Goal: Task Accomplishment & Management: Complete application form

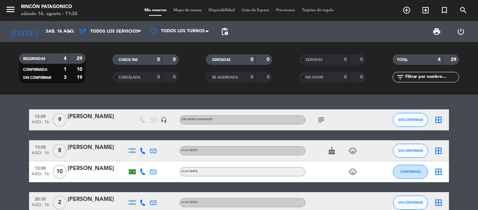
click at [140, 122] on icon at bounding box center [143, 120] width 6 height 6
click at [317, 117] on span "subject" at bounding box center [321, 120] width 11 height 8
click at [324, 117] on icon "subject" at bounding box center [321, 120] width 8 height 8
click at [332, 132] on div "[PHONE_NUMBER]" at bounding box center [323, 132] width 46 height 7
click at [316, 118] on span "subject" at bounding box center [321, 120] width 11 height 8
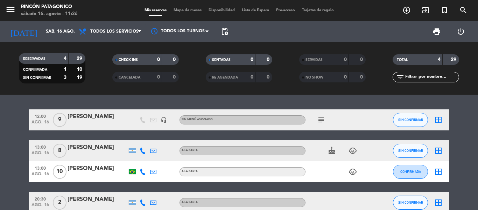
click at [318, 120] on icon "subject" at bounding box center [321, 120] width 8 height 8
drag, startPoint x: 301, startPoint y: 133, endPoint x: 343, endPoint y: 130, distance: 42.1
click at [343, 130] on div "[PHONE_NUMBER]" at bounding box center [322, 132] width 53 height 12
copy div "[PHONE_NUMBER]"
click at [322, 119] on icon "subject" at bounding box center [321, 120] width 8 height 8
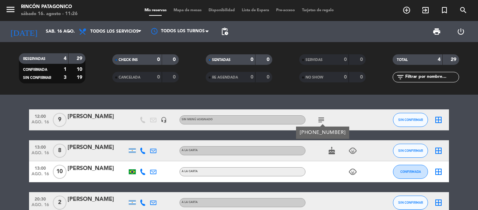
drag, startPoint x: 300, startPoint y: 132, endPoint x: 346, endPoint y: 135, distance: 46.7
click at [346, 135] on div "[PHONE_NUMBER]" at bounding box center [322, 132] width 53 height 12
click at [322, 121] on icon "subject" at bounding box center [321, 120] width 8 height 8
drag, startPoint x: 343, startPoint y: 132, endPoint x: 300, endPoint y: 133, distance: 42.7
click at [300, 133] on div "[PHONE_NUMBER]" at bounding box center [323, 132] width 46 height 7
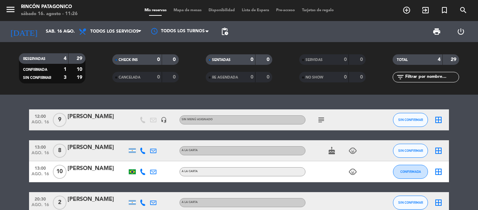
click at [319, 121] on icon "subject" at bounding box center [321, 120] width 8 height 8
click at [142, 152] on icon at bounding box center [143, 150] width 6 height 6
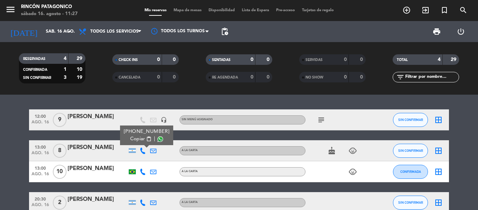
click at [136, 140] on span "Copiar" at bounding box center [137, 138] width 15 height 7
click at [141, 172] on icon at bounding box center [143, 171] width 6 height 6
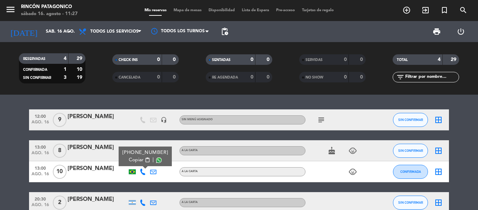
click at [131, 159] on span "Copiar" at bounding box center [136, 159] width 15 height 7
click at [0, 154] on bookings-row "12:00 [DATE] 9 [PERSON_NAME] headset_mic Sin menú asignado subject SIN CONFIRMA…" at bounding box center [239, 161] width 478 height 104
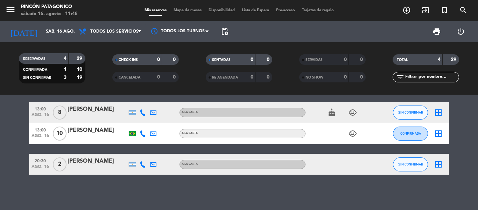
click at [131, 188] on div "12:00 [DATE] 9 [PERSON_NAME] headset_mic Sin menú asignado subject SIN CONFIRMA…" at bounding box center [239, 152] width 478 height 115
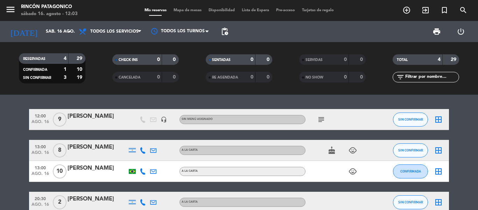
scroll to position [0, 0]
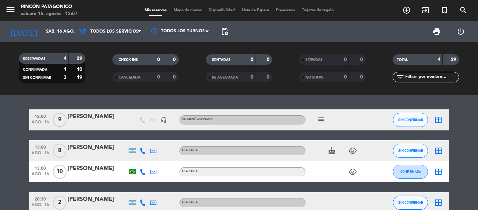
click at [317, 117] on span "subject" at bounding box center [321, 120] width 11 height 8
click at [319, 118] on icon "subject" at bounding box center [321, 120] width 8 height 8
click at [478, 147] on bookings-row "12:00 [DATE] 9 [PERSON_NAME] headset_mic Sin menú asignado subject [PHONE_NUMBE…" at bounding box center [239, 161] width 478 height 104
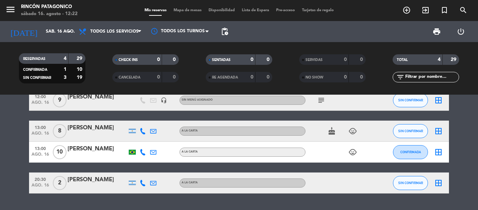
scroll to position [38, 0]
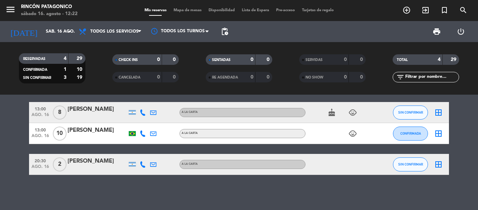
click at [328, 122] on div "cake child_care" at bounding box center [337, 112] width 63 height 21
click at [330, 114] on icon "cake" at bounding box center [332, 112] width 8 height 8
click at [333, 114] on icon "cake" at bounding box center [332, 112] width 8 height 8
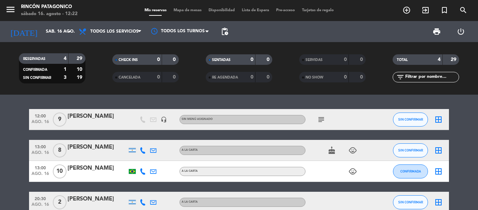
scroll to position [0, 0]
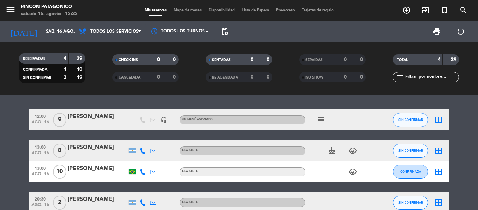
click at [144, 149] on icon at bounding box center [143, 150] width 6 height 6
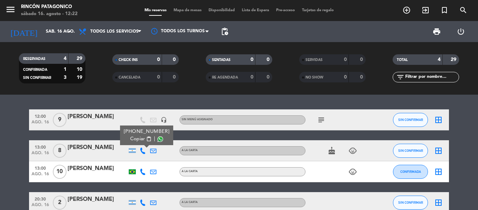
click at [135, 140] on span "Copiar" at bounding box center [137, 138] width 15 height 7
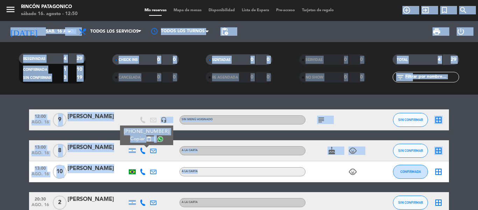
drag, startPoint x: 416, startPoint y: 48, endPoint x: 215, endPoint y: -42, distance: 220.2
click at [215, 0] on html "close × Rincón Patagonico × chrome_reader_mode Listado de Reservas account_box …" at bounding box center [239, 105] width 478 height 210
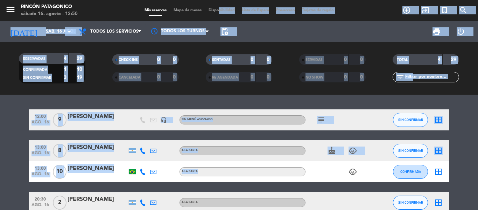
click at [9, 190] on bookings-row "12:00 [DATE] 9 [PERSON_NAME] headset_mic Sin menú asignado subject SIN CONFIRMA…" at bounding box center [239, 161] width 478 height 104
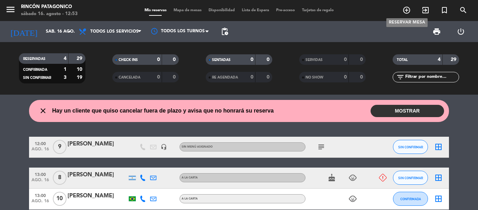
click at [405, 8] on icon "add_circle_outline" at bounding box center [407, 10] width 8 height 8
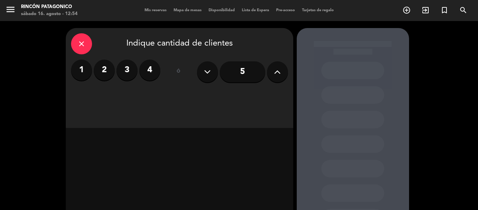
click at [129, 69] on label "3" at bounding box center [127, 70] width 21 height 21
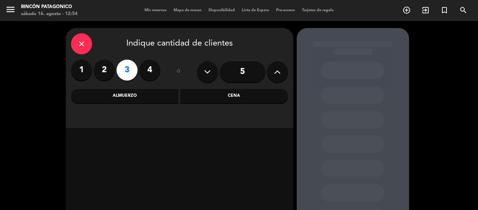
click at [206, 98] on div "Cena" at bounding box center [234, 96] width 108 height 14
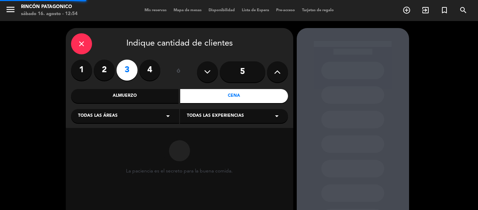
click at [159, 97] on div "Almuerzo" at bounding box center [125, 96] width 108 height 14
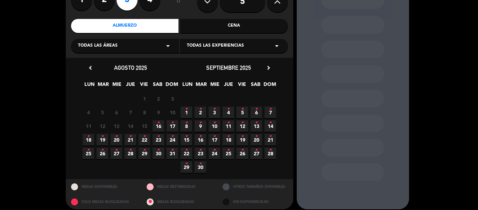
click at [162, 124] on span "16 •" at bounding box center [159, 126] width 12 height 12
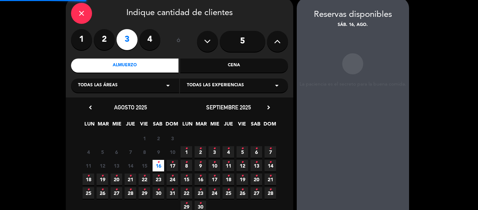
scroll to position [28, 0]
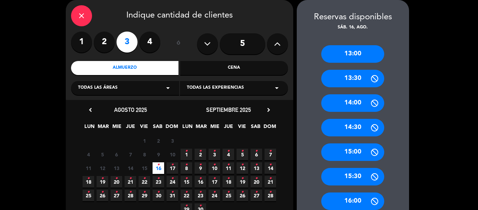
click at [363, 59] on div "13:00" at bounding box center [352, 54] width 63 height 18
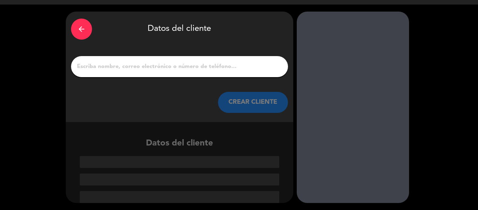
scroll to position [16, 0]
click at [200, 70] on input "1" at bounding box center [179, 67] width 207 height 10
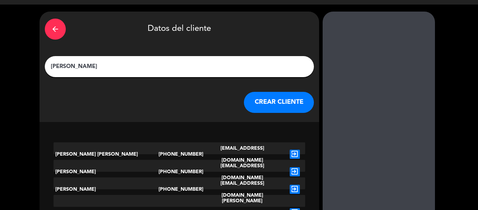
type input "[PERSON_NAME]"
click at [257, 110] on button "CREAR CLIENTE" at bounding box center [279, 102] width 70 height 21
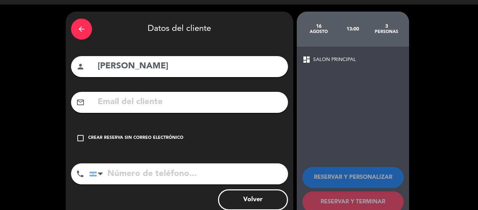
click at [127, 101] on input "text" at bounding box center [190, 102] width 186 height 14
click at [109, 156] on div "arrow_back Datos del cliente person [PERSON_NAME] mail_outline check_box_outlin…" at bounding box center [180, 116] width 228 height 209
click at [112, 133] on div "check_box_outline_blank Crear reserva sin correo electrónico" at bounding box center [179, 137] width 217 height 21
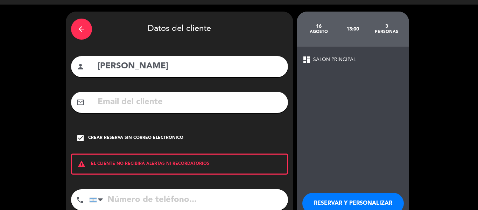
click at [128, 196] on input "tel" at bounding box center [188, 199] width 199 height 21
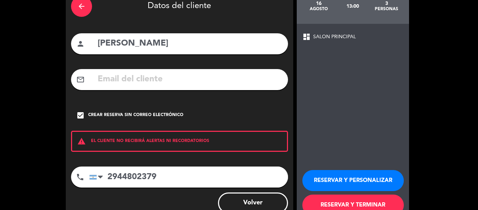
scroll to position [51, 0]
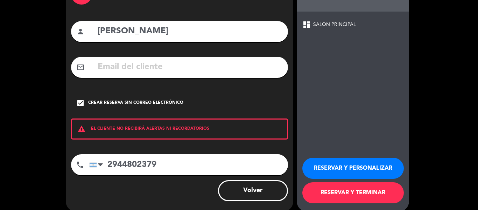
type input "2944802379"
click at [371, 172] on button "RESERVAR Y PERSONALIZAR" at bounding box center [353, 168] width 102 height 21
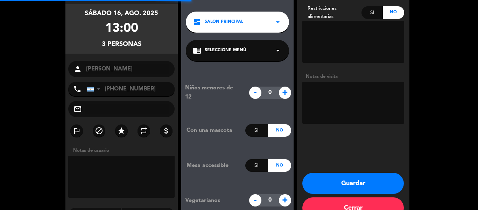
scroll to position [28, 0]
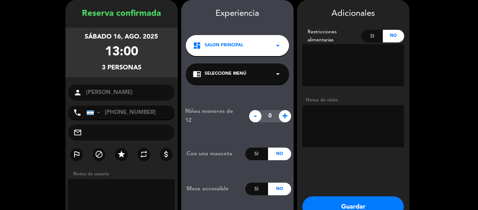
click at [357, 202] on button "Guardar" at bounding box center [353, 206] width 102 height 21
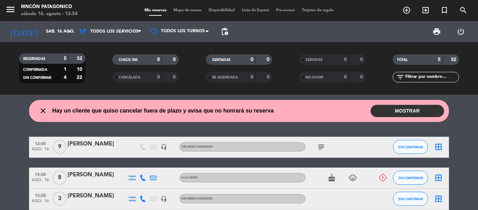
click at [434, 115] on button "MOSTRAR" at bounding box center [408, 111] width 74 height 12
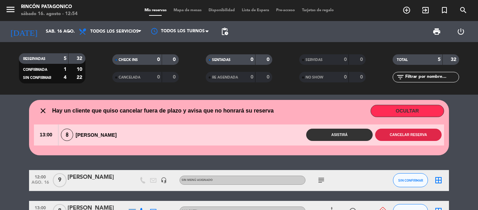
click at [392, 137] on button "Cancelar reserva" at bounding box center [408, 134] width 67 height 12
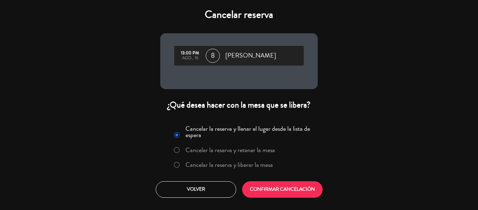
click at [212, 167] on label "Cancelar la reserva y liberar la mesa" at bounding box center [230, 164] width 88 height 6
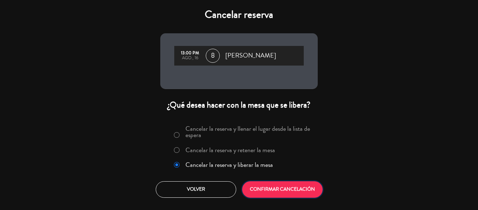
click at [266, 186] on button "CONFIRMAR CANCELACIÓN" at bounding box center [282, 189] width 81 height 16
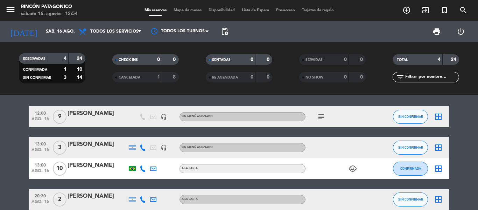
scroll to position [38, 0]
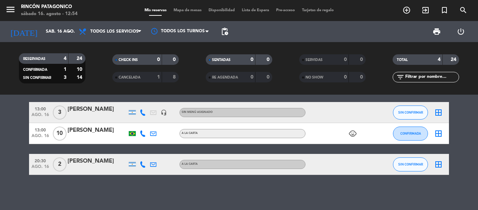
click at [445, 115] on div "border_all" at bounding box center [438, 112] width 21 height 21
click at [444, 114] on div "border_all" at bounding box center [438, 112] width 21 height 21
click at [435, 110] on icon "border_all" at bounding box center [438, 112] width 8 height 8
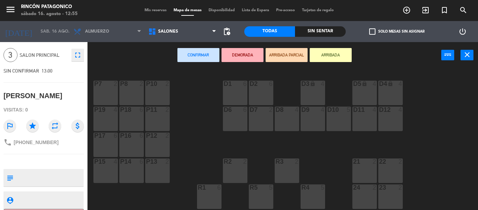
scroll to position [41, 0]
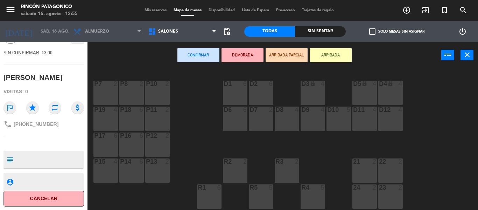
click at [49, 199] on button "Cancelar" at bounding box center [44, 198] width 81 height 16
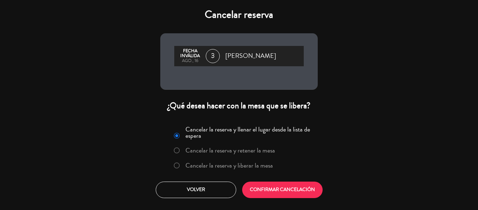
click at [227, 167] on label "Cancelar la reserva y liberar la mesa" at bounding box center [230, 165] width 88 height 6
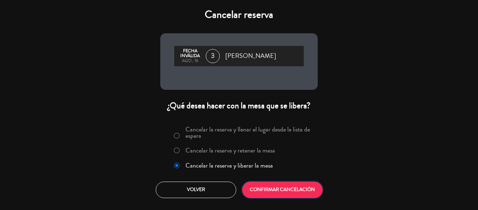
click at [260, 191] on button "CONFIRMAR CANCELACIÓN" at bounding box center [282, 189] width 81 height 16
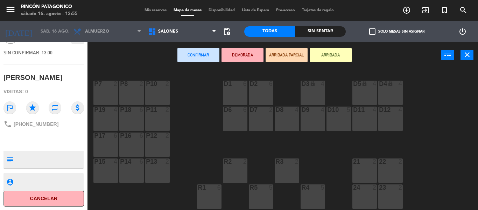
click at [471, 62] on div "Confirmar DEMORADA ARRIBADA PARCIAL ARRIBADA power_input close" at bounding box center [283, 55] width 391 height 27
click at [466, 55] on icon "close" at bounding box center [467, 54] width 8 height 8
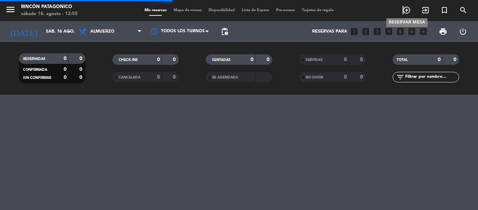
click at [404, 11] on span "add_circle_outline" at bounding box center [406, 10] width 19 height 12
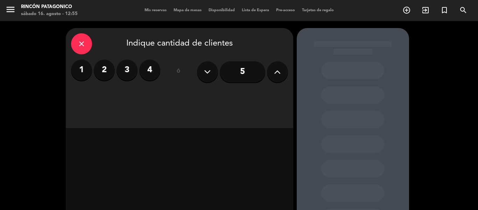
click at [127, 71] on label "3" at bounding box center [127, 70] width 21 height 21
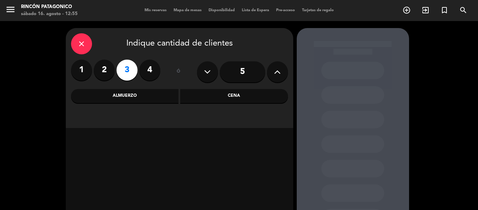
click at [106, 92] on div "Almuerzo" at bounding box center [125, 96] width 108 height 14
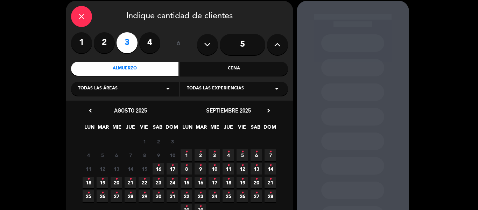
scroll to position [35, 0]
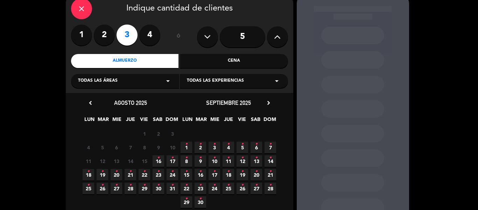
click at [172, 166] on icon "•" at bounding box center [172, 171] width 2 height 11
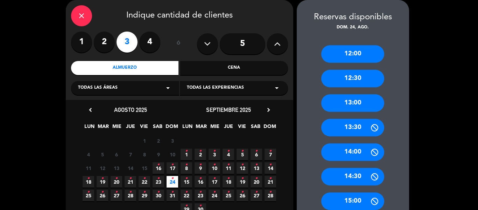
click at [357, 116] on div "12:00 12:30 13:00 13:30 14:00 14:30 15:00 15:30 16:00 16:30 17:00" at bounding box center [353, 173] width 112 height 284
click at [355, 103] on div "13:00" at bounding box center [352, 103] width 63 height 18
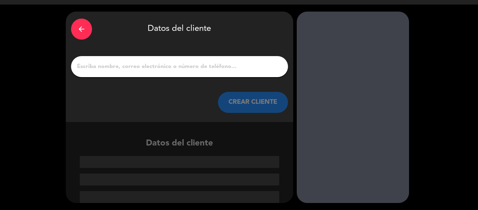
click at [131, 58] on div at bounding box center [179, 66] width 217 height 21
click at [128, 67] on input "1" at bounding box center [179, 67] width 207 height 10
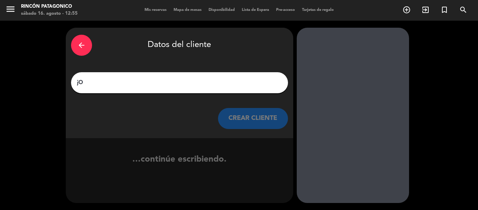
type input "j"
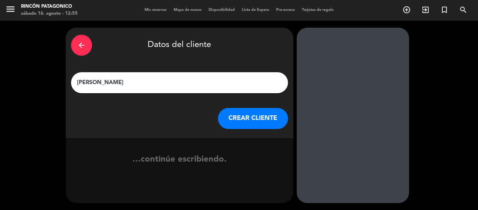
type input "[PERSON_NAME]"
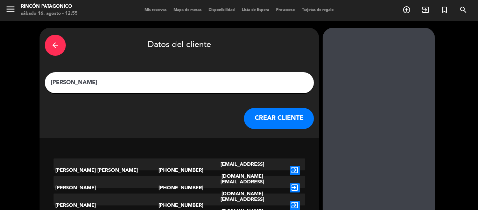
scroll to position [16, 0]
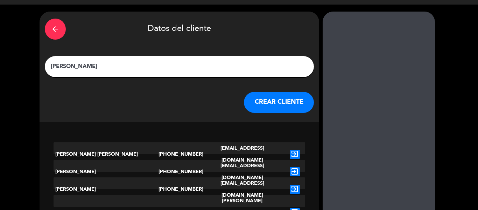
click at [266, 117] on div "arrow_back Datos del cliente [PERSON_NAME] CLIENTE" at bounding box center [180, 67] width 280 height 110
click at [244, 107] on button "CREAR CLIENTE" at bounding box center [279, 102] width 70 height 21
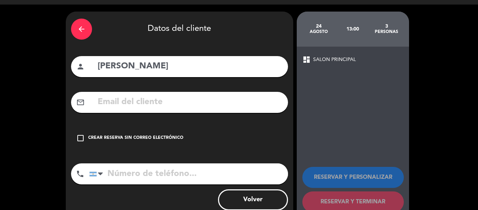
click at [126, 145] on div "check_box_outline_blank Crear reserva sin correo electrónico" at bounding box center [179, 137] width 217 height 21
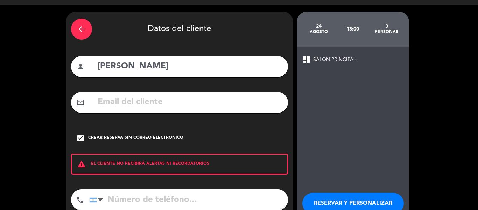
click at [148, 191] on input "tel" at bounding box center [188, 199] width 199 height 21
type input "2944802379"
click at [386, 202] on button "RESERVAR Y PERSONALIZAR" at bounding box center [353, 203] width 102 height 21
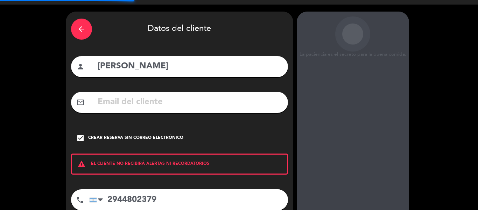
scroll to position [28, 0]
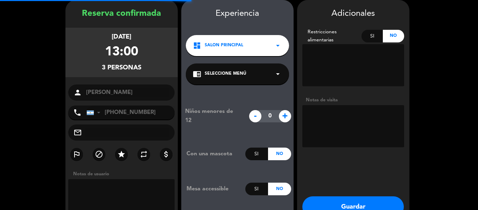
click at [339, 208] on button "Guardar" at bounding box center [353, 206] width 102 height 21
